Goal: Task Accomplishment & Management: Complete application form

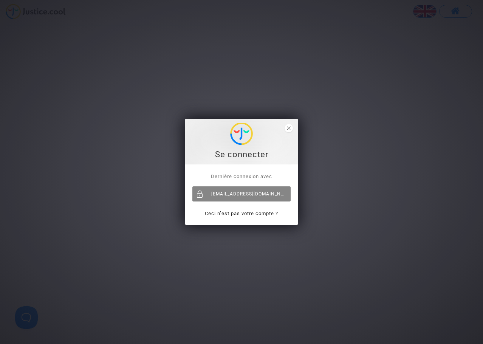
click at [240, 193] on div "[EMAIL_ADDRESS][DOMAIN_NAME]" at bounding box center [241, 193] width 98 height 15
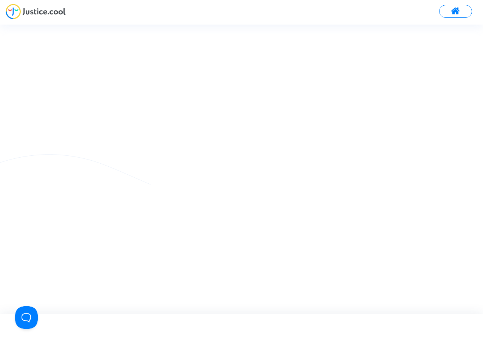
click at [38, 9] on img at bounding box center [36, 12] width 60 height 16
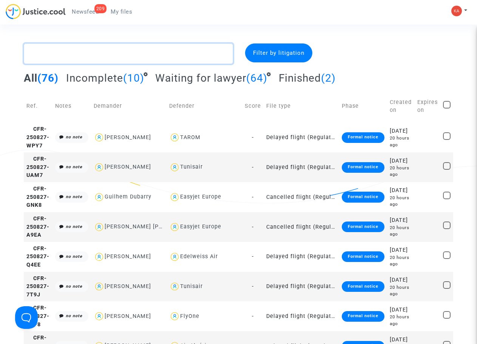
click at [107, 57] on textarea at bounding box center [128, 53] width 209 height 20
paste textarea "McComish"
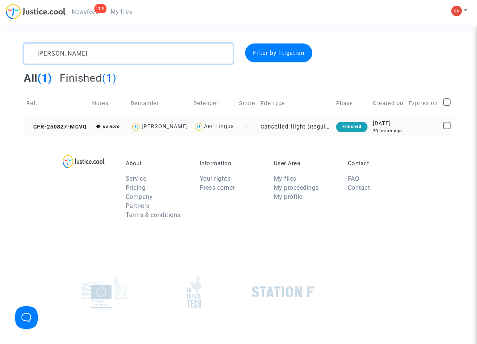
type textarea "McComish"
click at [251, 135] on td "-" at bounding box center [248, 127] width 22 height 20
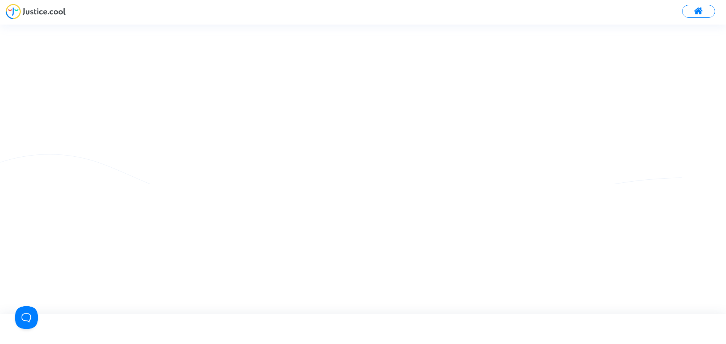
click at [24, 5] on img at bounding box center [36, 12] width 60 height 16
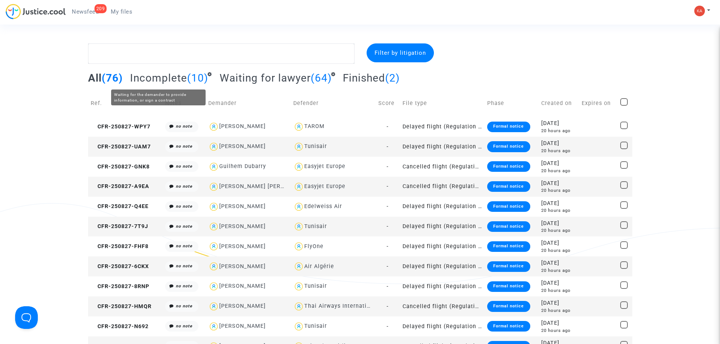
click at [172, 81] on span "Incomplete" at bounding box center [158, 78] width 57 height 12
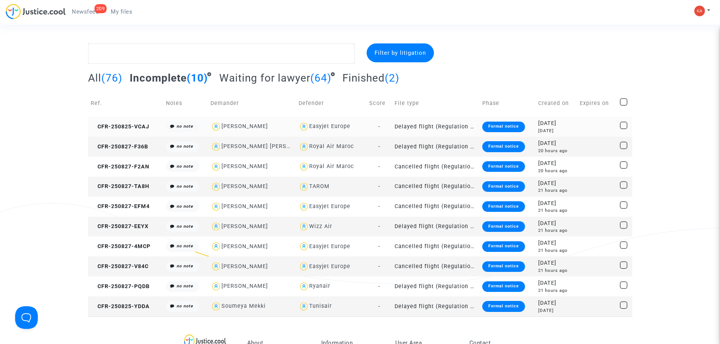
click at [289, 129] on div "[PERSON_NAME]" at bounding box center [252, 126] width 82 height 11
type textarea "@"[PERSON_NAME]" @"Pitcher Avocat""
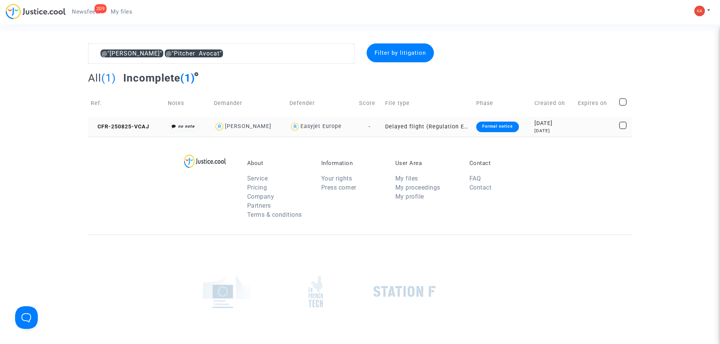
click at [414, 121] on td "Delayed flight (Regulation EC 261/2004)" at bounding box center [428, 127] width 91 height 20
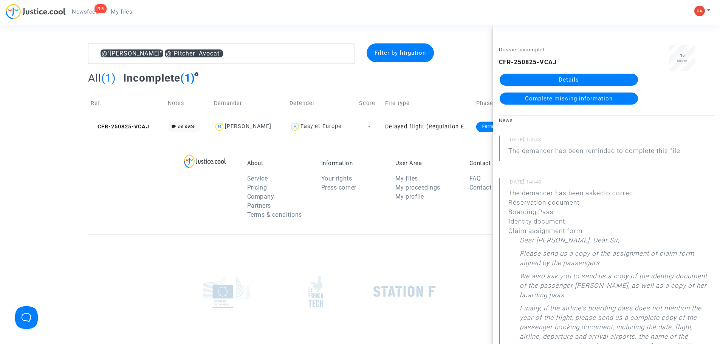
click at [601, 98] on span "Complete missing information" at bounding box center [569, 98] width 88 height 7
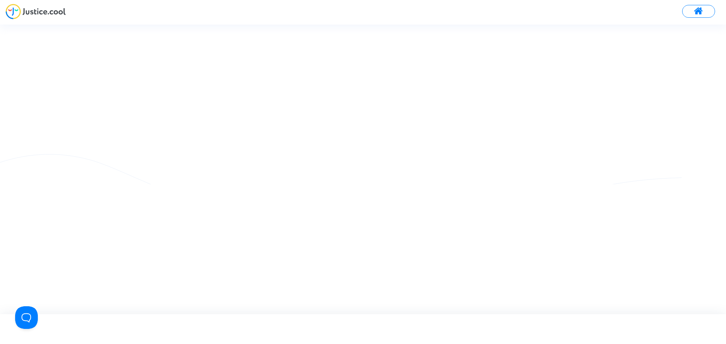
click at [49, 10] on img at bounding box center [36, 12] width 60 height 16
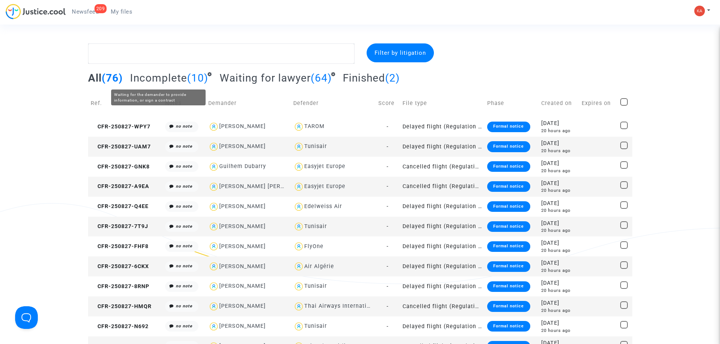
click at [160, 80] on span "Incomplete" at bounding box center [158, 78] width 57 height 12
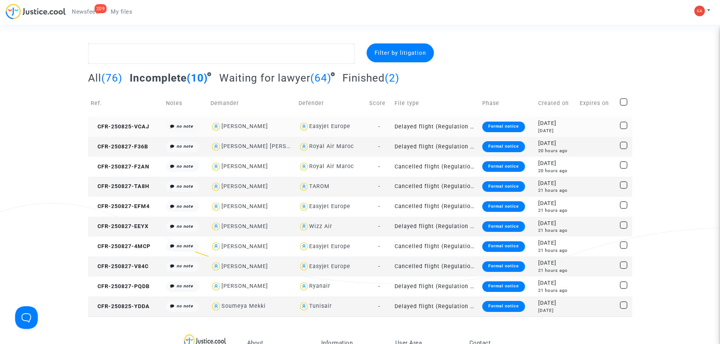
drag, startPoint x: 282, startPoint y: 125, endPoint x: 221, endPoint y: 129, distance: 60.6
click at [221, 129] on div "[PERSON_NAME]" at bounding box center [252, 126] width 82 height 11
type textarea "@"[PERSON_NAME]" @"Pitcher Avocat""
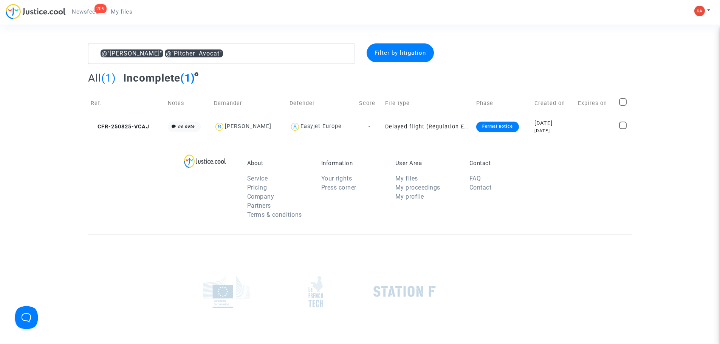
drag, startPoint x: 235, startPoint y: 128, endPoint x: 220, endPoint y: 144, distance: 22.2
click at [220, 144] on div "About Service Pricing Company Partners Terms & conditions Information Your righ…" at bounding box center [360, 186] width 544 height 98
drag, startPoint x: 225, startPoint y: 126, endPoint x: 280, endPoint y: 127, distance: 54.8
click at [271, 127] on div "[PERSON_NAME]" at bounding box center [248, 126] width 47 height 6
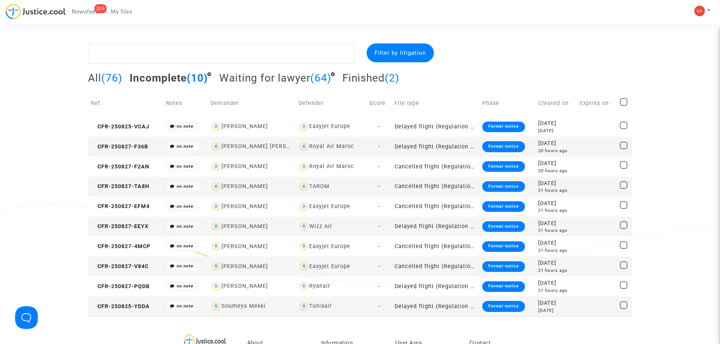
click at [421, 125] on td "Delayed flight (Regulation EC 261/2004)" at bounding box center [436, 127] width 88 height 20
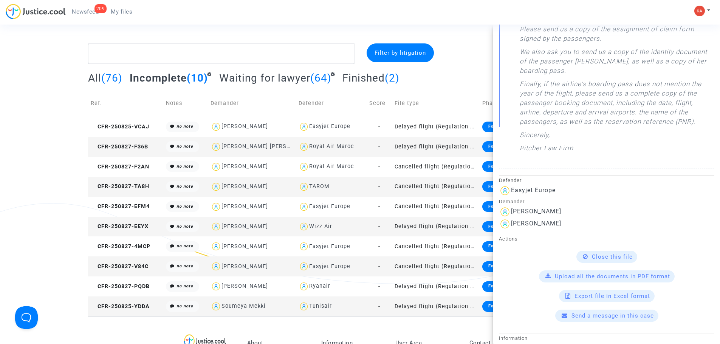
scroll to position [227, 0]
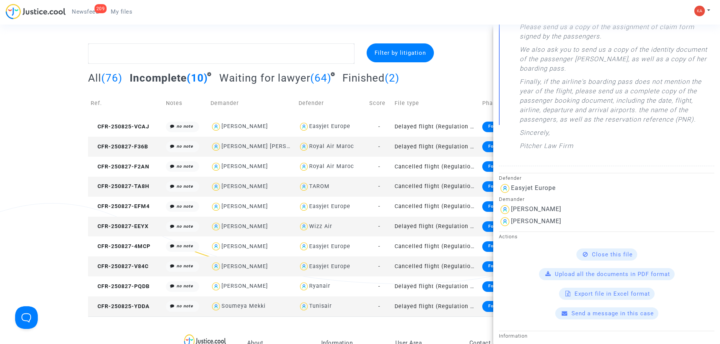
drag, startPoint x: 582, startPoint y: 211, endPoint x: 524, endPoint y: 209, distance: 58.3
click at [514, 212] on div "[PERSON_NAME]" at bounding box center [606, 210] width 215 height 12
drag, startPoint x: 512, startPoint y: 209, endPoint x: 562, endPoint y: 213, distance: 50.1
click at [579, 210] on div "[PERSON_NAME]" at bounding box center [606, 210] width 215 height 12
copy div "[PERSON_NAME]"
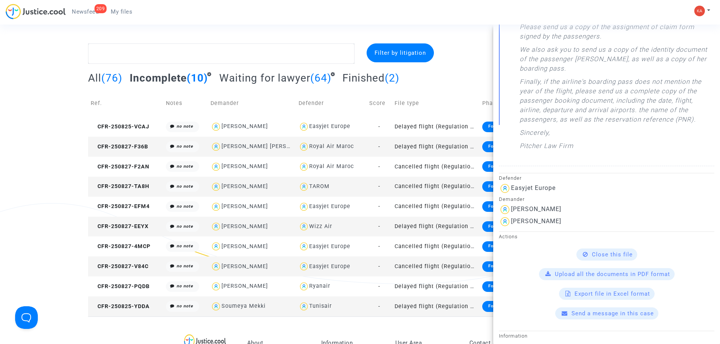
click at [286, 146] on div "[PERSON_NAME] [PERSON_NAME]" at bounding box center [252, 146] width 82 height 11
type textarea "@"Ruben Gabbay Abitan" @"Pitcher Avocat""
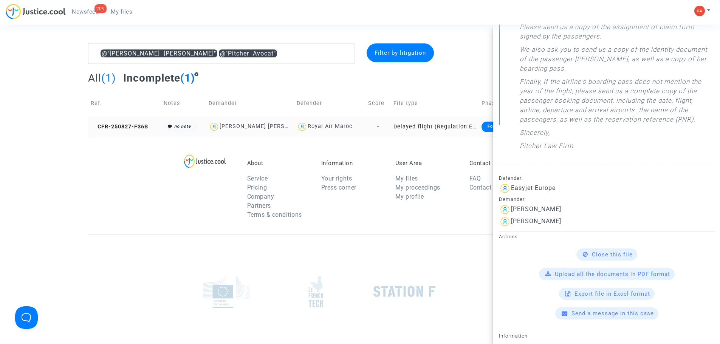
drag, startPoint x: 264, startPoint y: 126, endPoint x: 278, endPoint y: 128, distance: 14.1
click at [265, 126] on div "[PERSON_NAME] [PERSON_NAME]" at bounding box center [267, 126] width 95 height 6
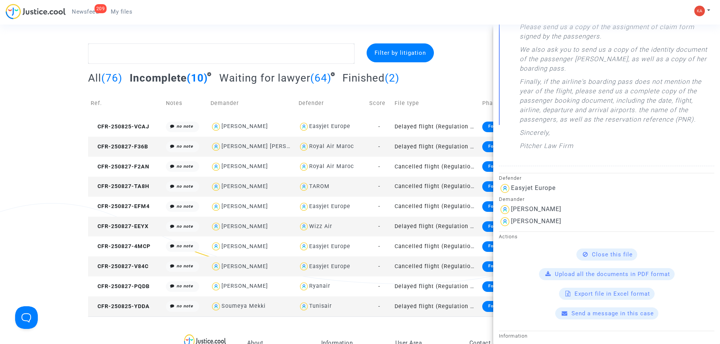
click at [411, 144] on td "Delayed flight (Regulation EC 261/2004)" at bounding box center [436, 147] width 88 height 20
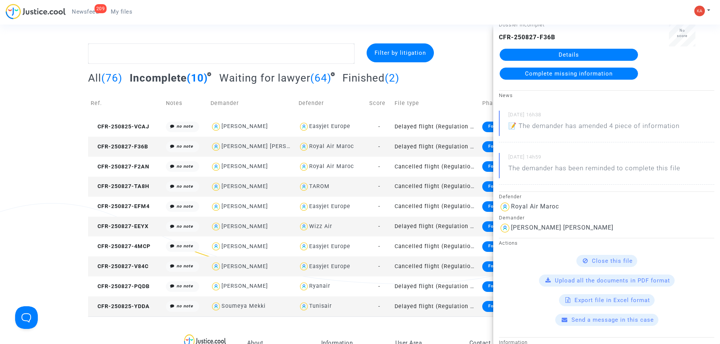
scroll to position [76, 0]
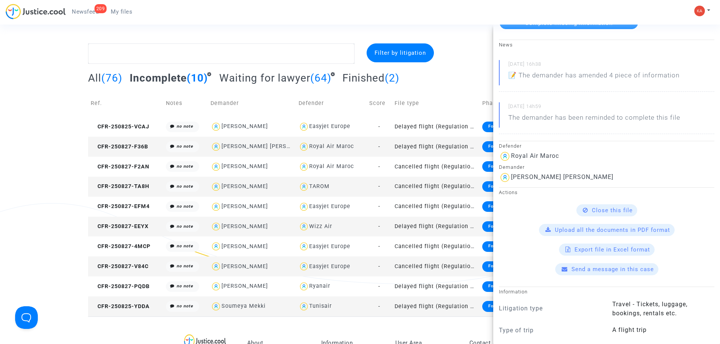
drag, startPoint x: 591, startPoint y: 179, endPoint x: 511, endPoint y: 177, distance: 80.2
click at [511, 177] on div "[PERSON_NAME] [PERSON_NAME]" at bounding box center [606, 178] width 215 height 12
copy div "[PERSON_NAME] [PERSON_NAME]"
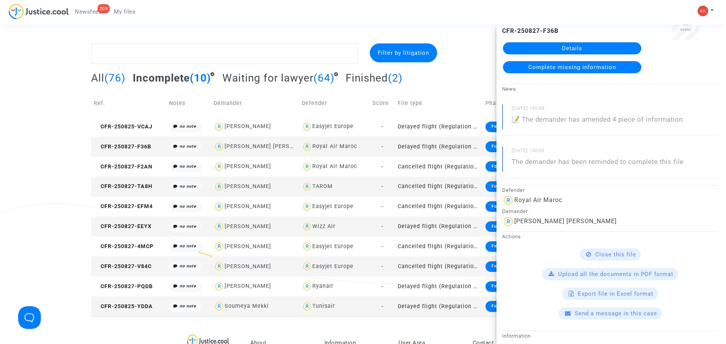
scroll to position [0, 0]
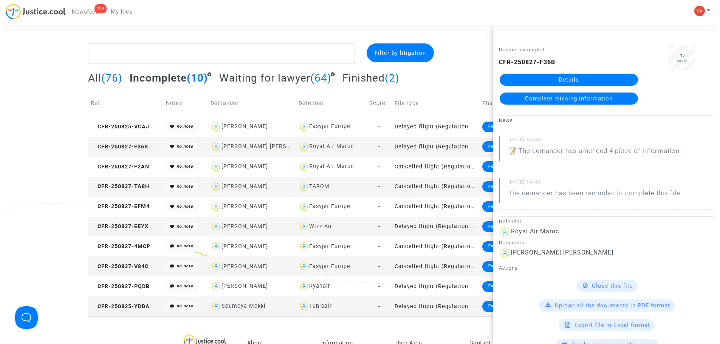
click at [561, 95] on link "Complete missing information" at bounding box center [569, 99] width 138 height 12
